Goal: Feedback & Contribution: Contribute content

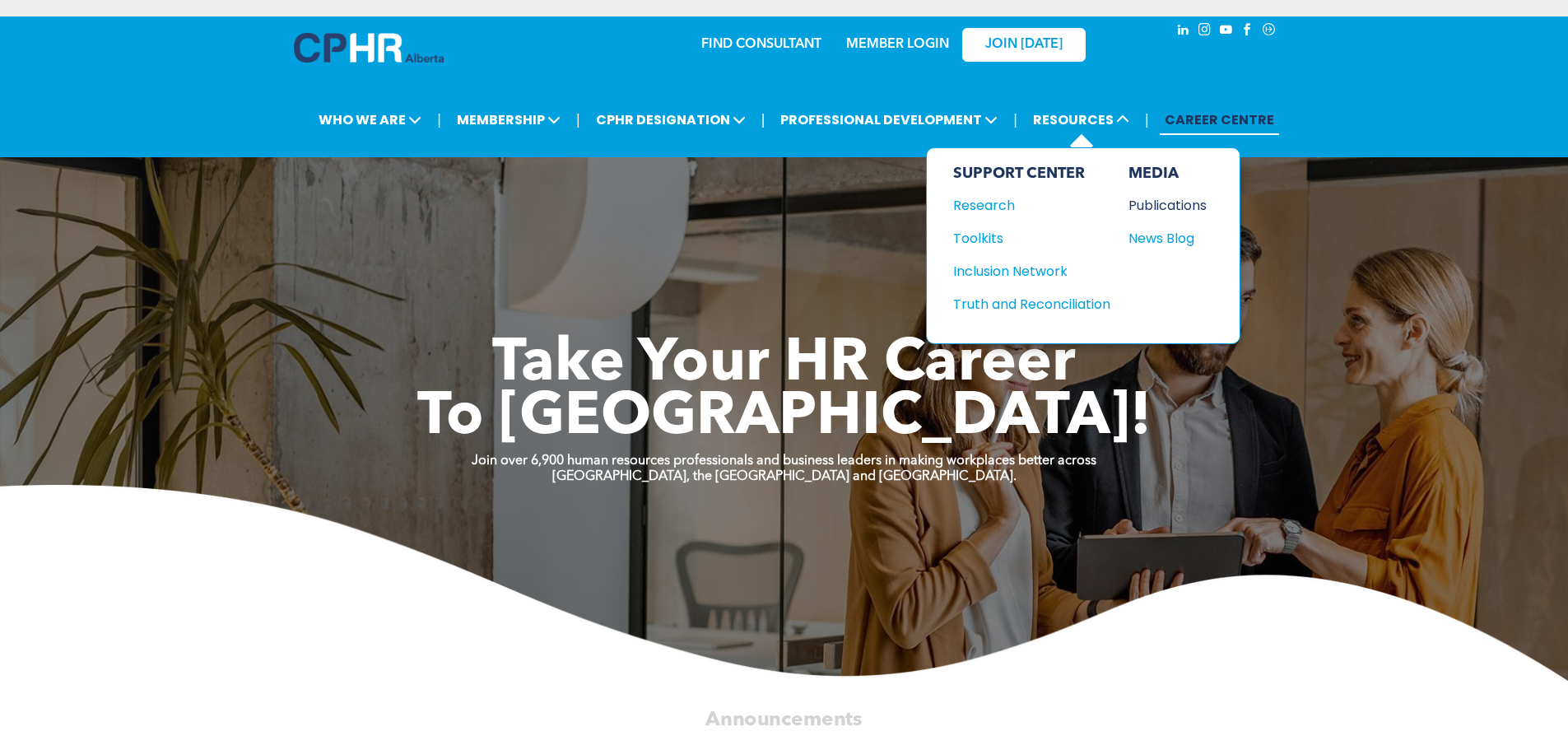
click at [1156, 205] on div "Publications" at bounding box center [1164, 206] width 71 height 21
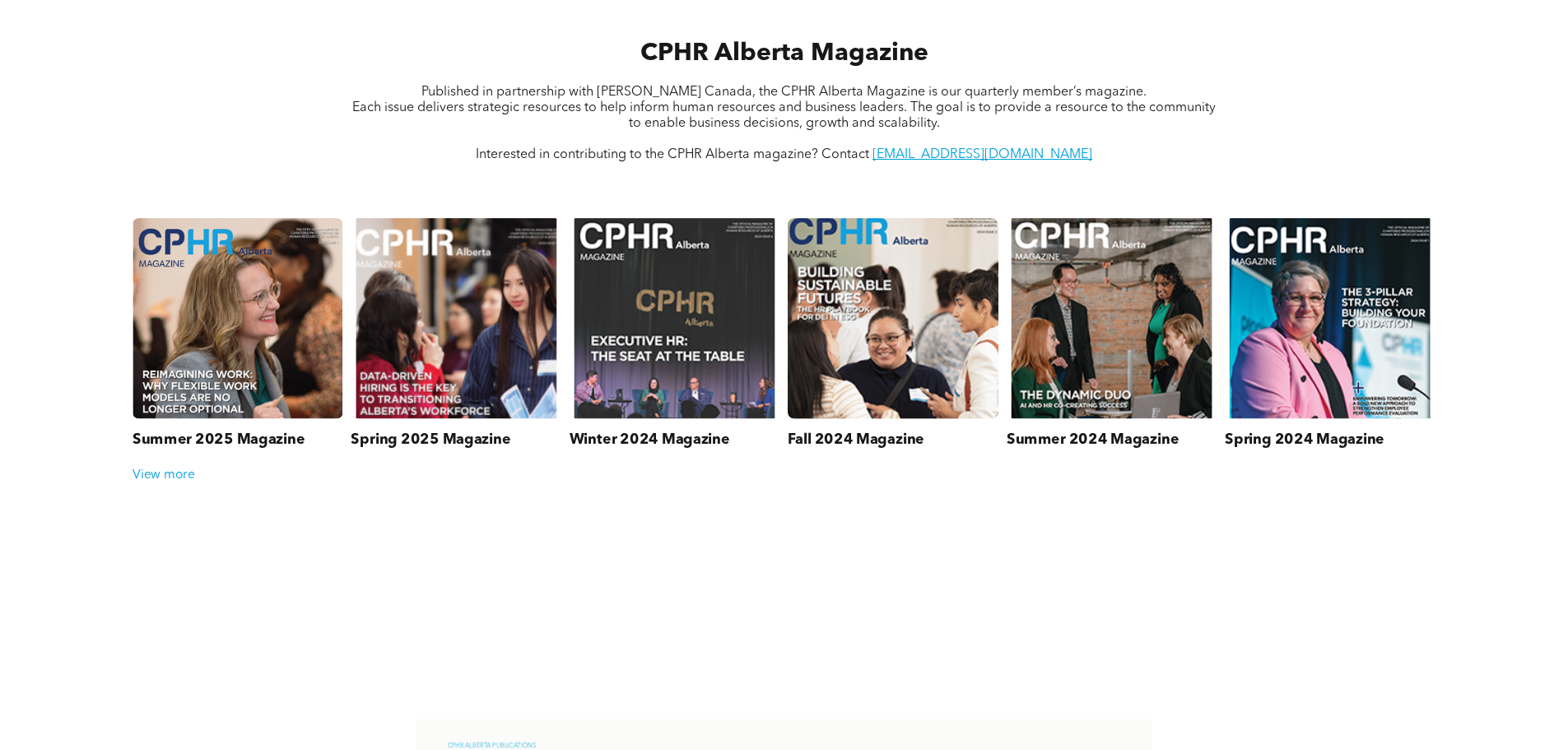
scroll to position [741, 0]
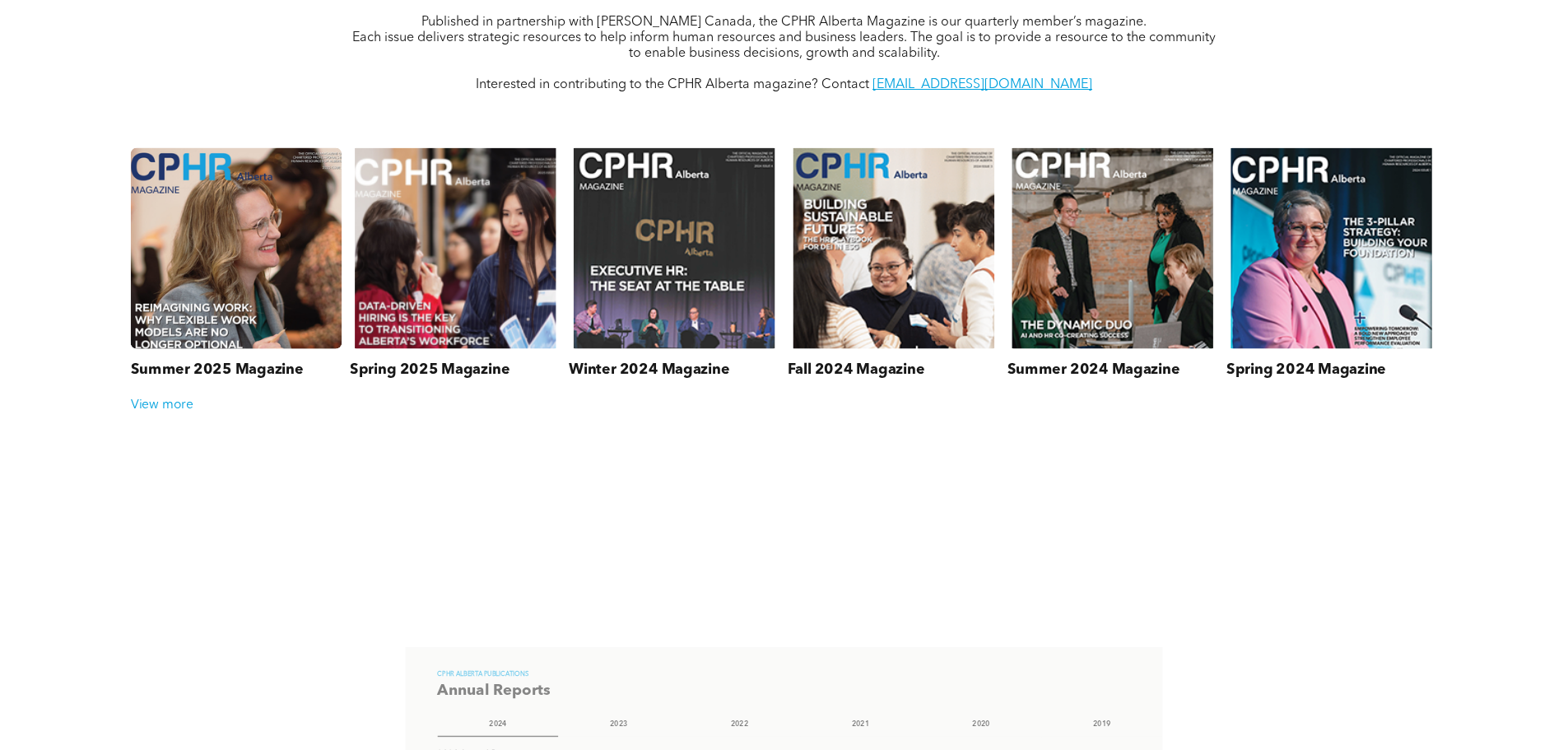
click at [242, 249] on link at bounding box center [236, 249] width 224 height 214
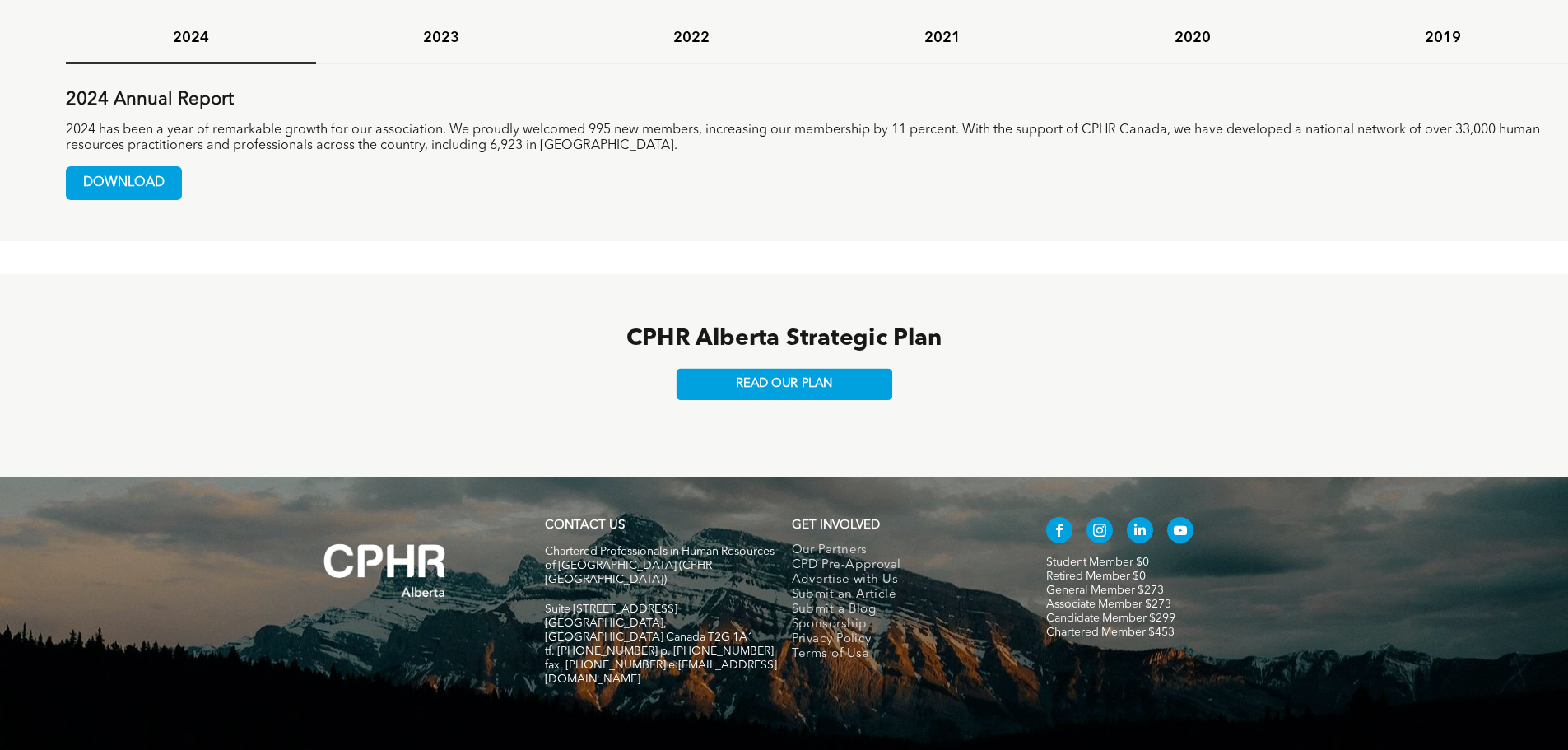
scroll to position [1461, 0]
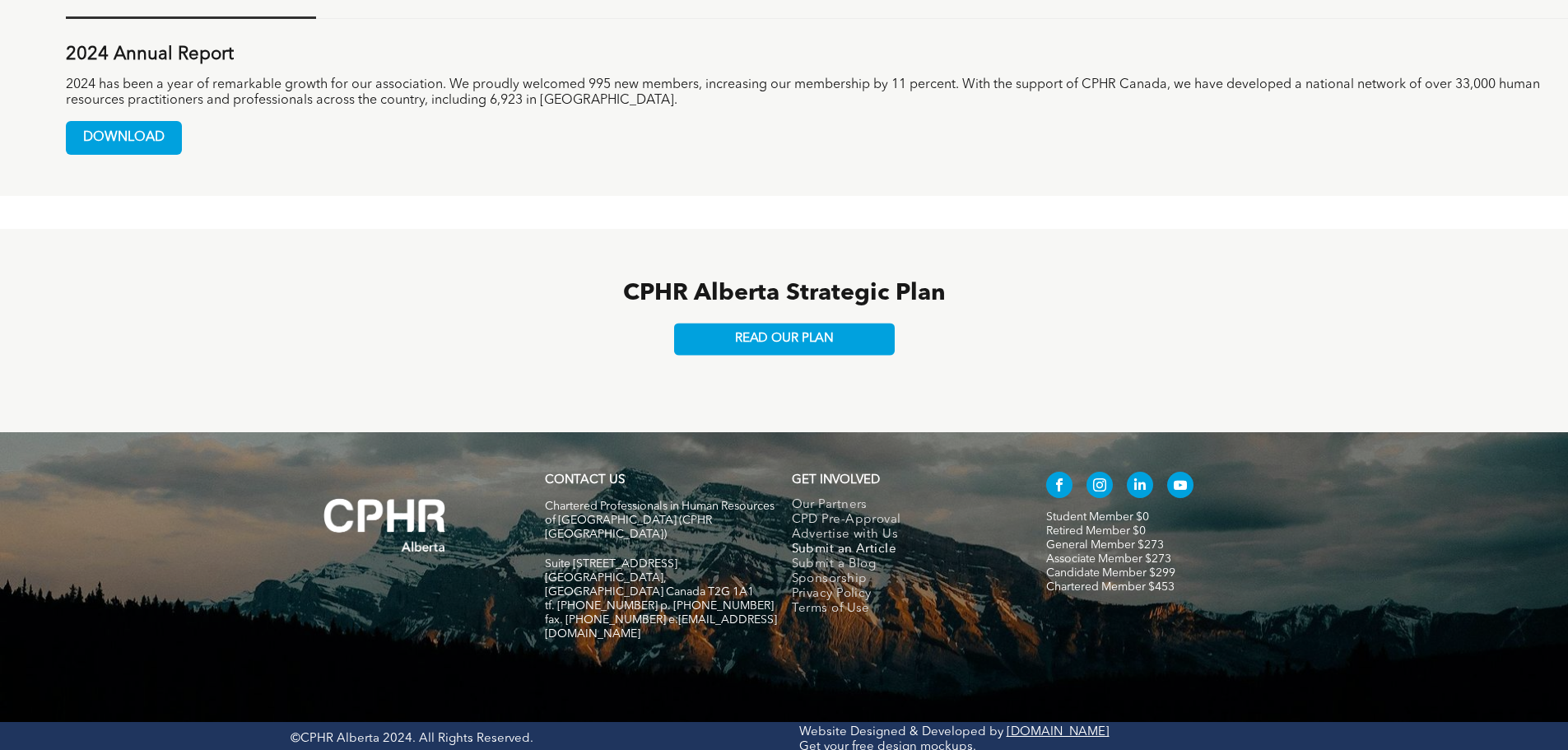
click at [856, 548] on span "Submit an Article" at bounding box center [844, 550] width 105 height 15
